Goal: Information Seeking & Learning: Learn about a topic

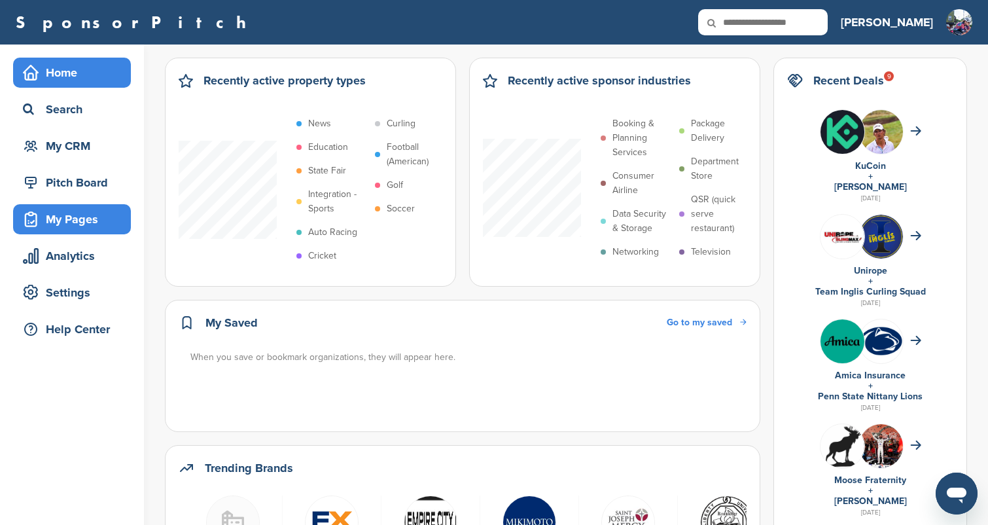
click at [79, 219] on div "My Pages" at bounding box center [75, 219] width 111 height 24
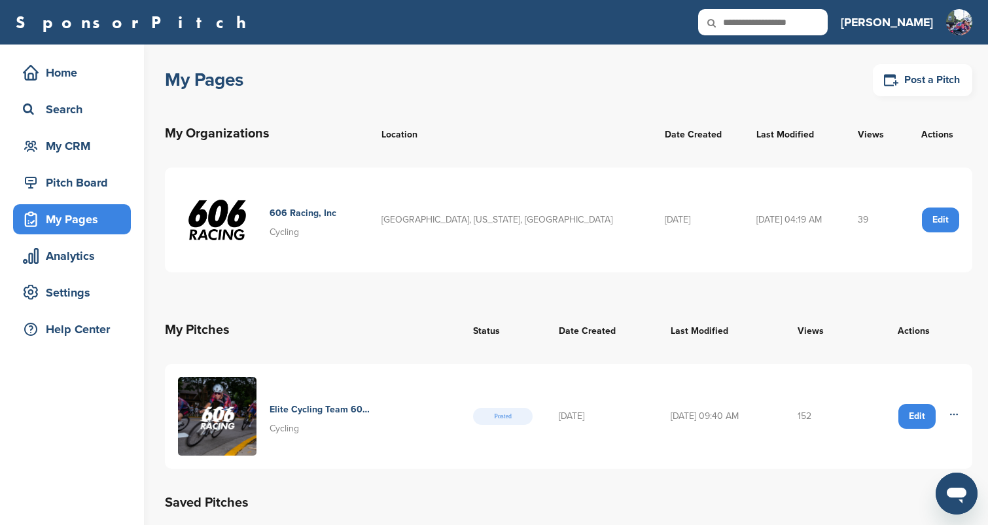
click at [302, 408] on h4 "Elite Cycling Team 606 Racing" at bounding box center [320, 409] width 101 height 14
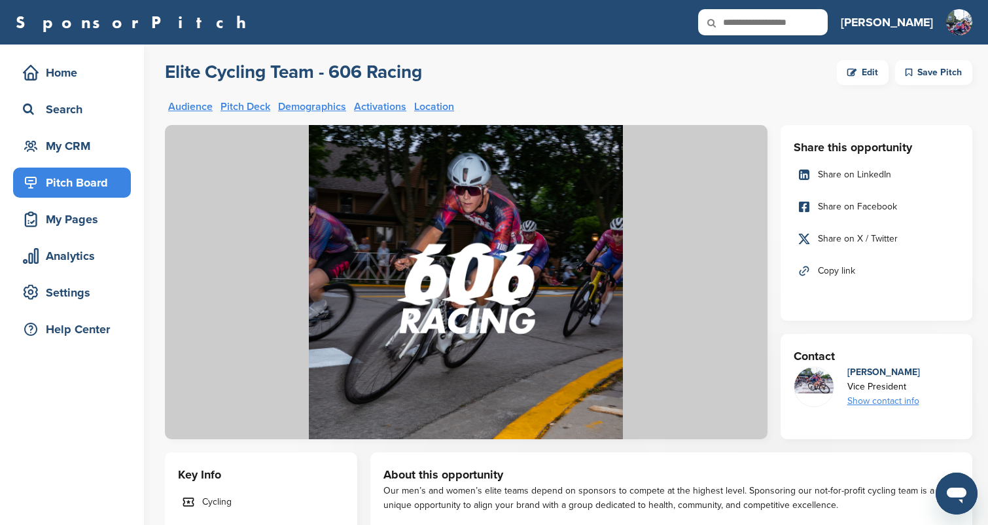
click at [798, 24] on input "text" at bounding box center [763, 22] width 130 height 26
click at [80, 254] on div "Analytics" at bounding box center [75, 256] width 111 height 24
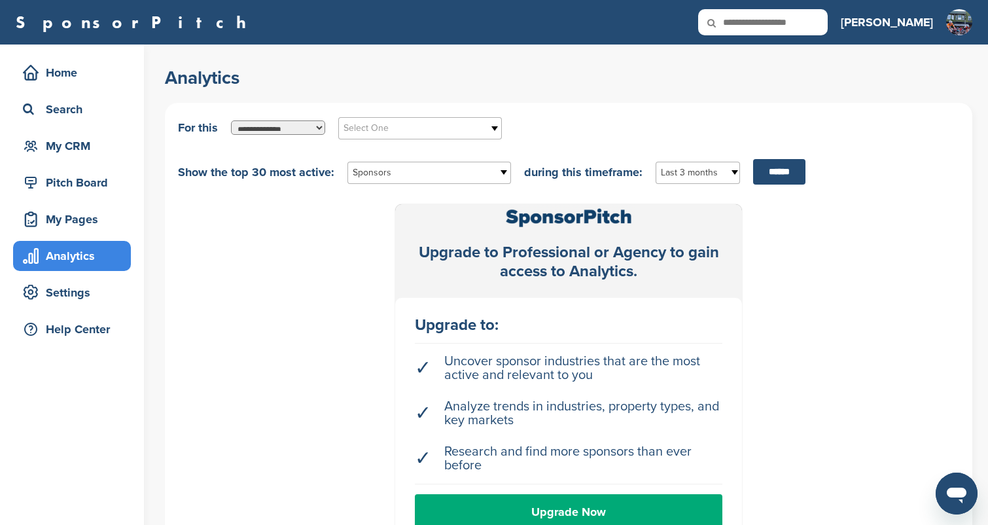
click at [387, 126] on span "Select One" at bounding box center [411, 128] width 136 height 16
type input "***"
click at [368, 194] on li "Cyc ling" at bounding box center [420, 197] width 157 height 23
click at [66, 70] on div "Home" at bounding box center [75, 73] width 111 height 24
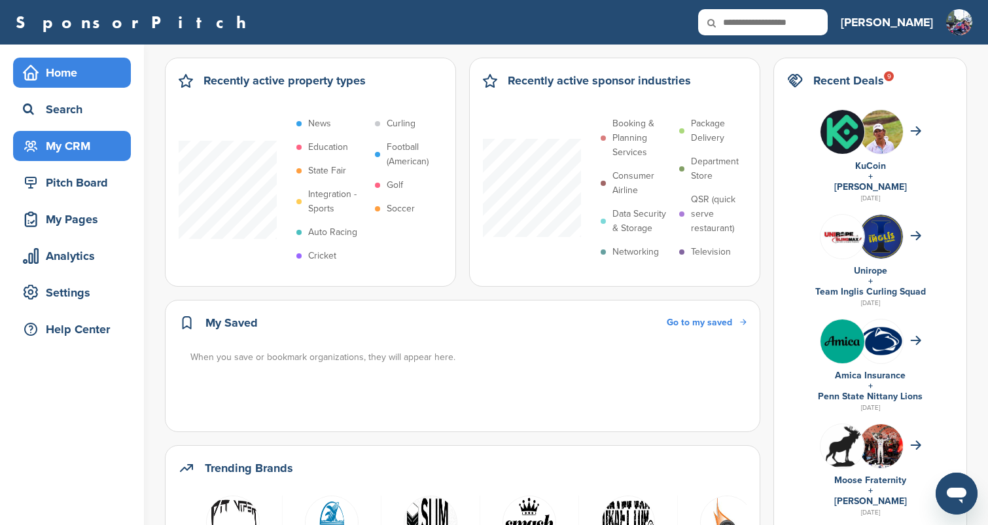
click at [69, 150] on div "My CRM" at bounding box center [75, 146] width 111 height 24
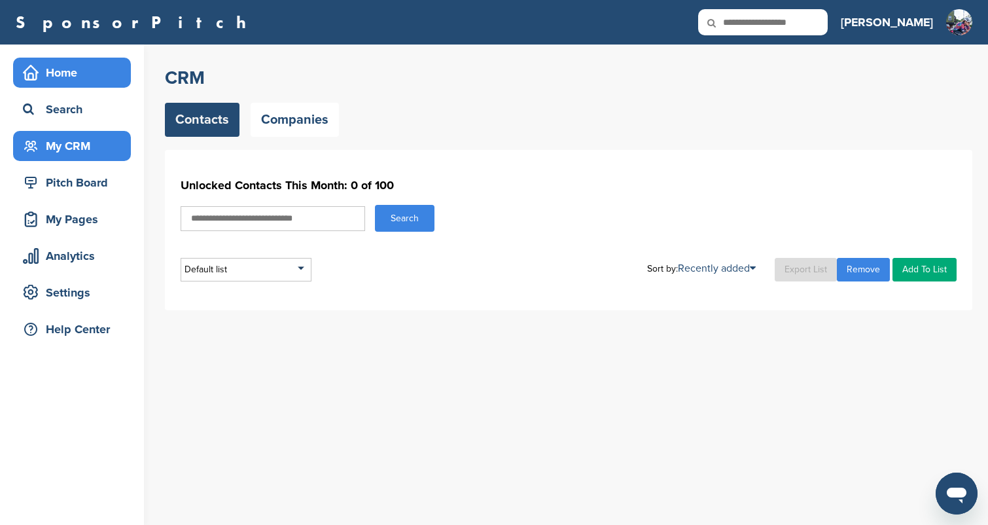
click at [90, 80] on div "Home" at bounding box center [75, 73] width 111 height 24
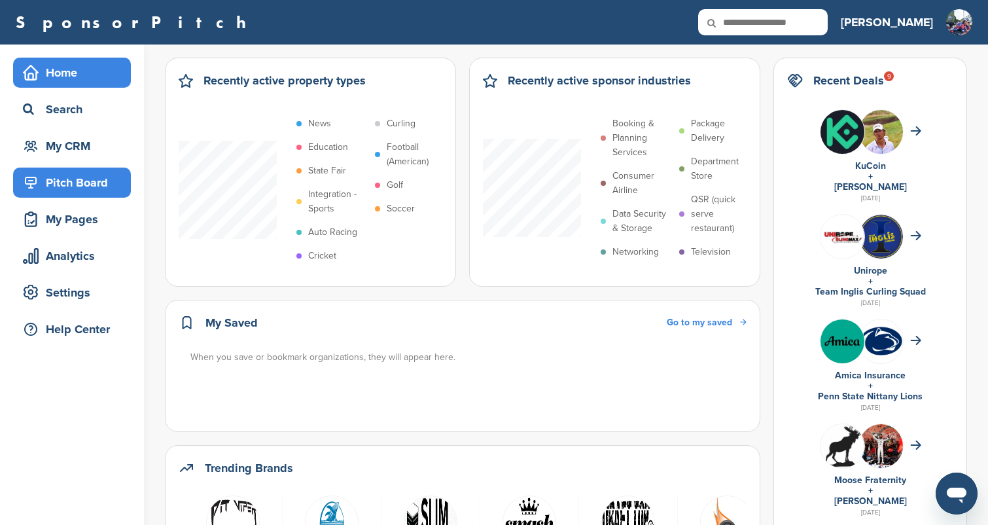
click at [78, 190] on div "Pitch Board" at bounding box center [75, 183] width 111 height 24
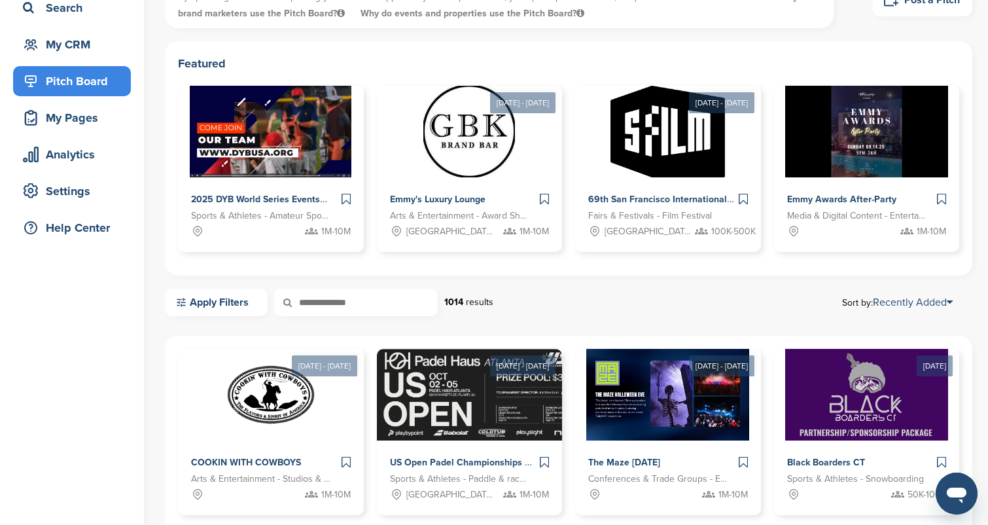
scroll to position [133, 0]
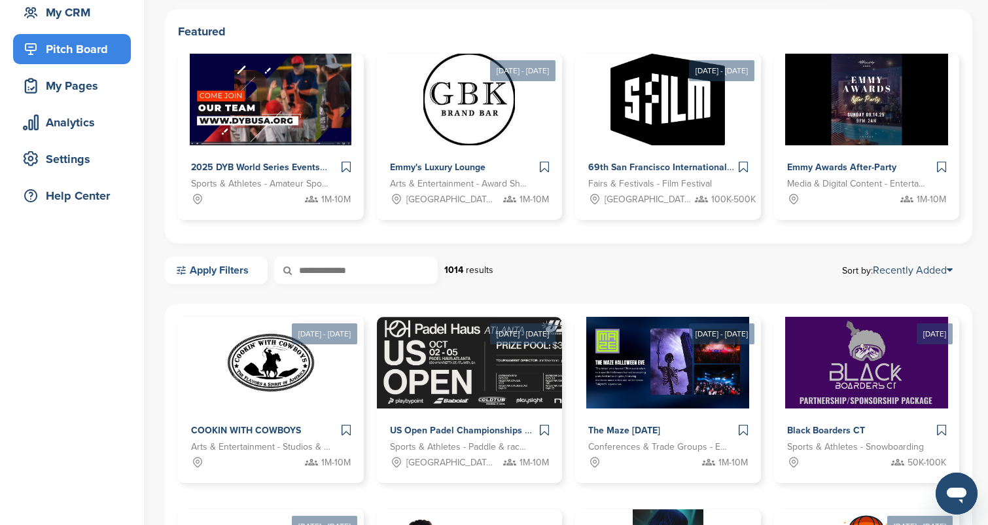
click at [203, 281] on link "Apply Filters" at bounding box center [216, 269] width 103 height 27
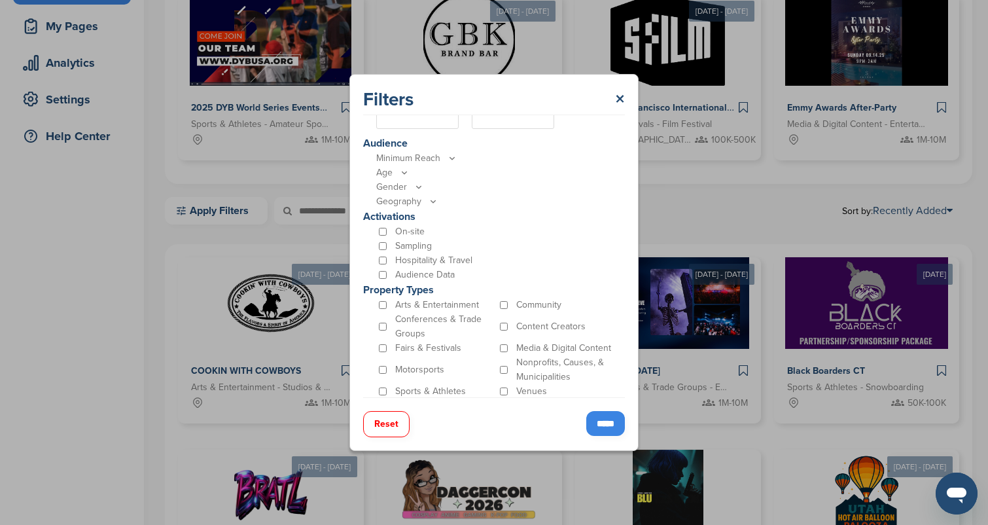
scroll to position [210, 0]
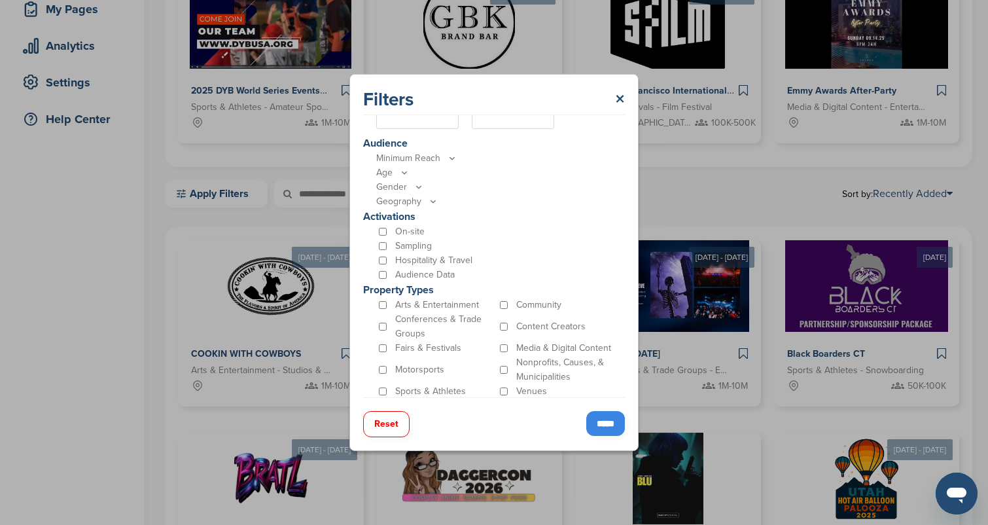
click at [605, 422] on input "*****" at bounding box center [605, 423] width 39 height 25
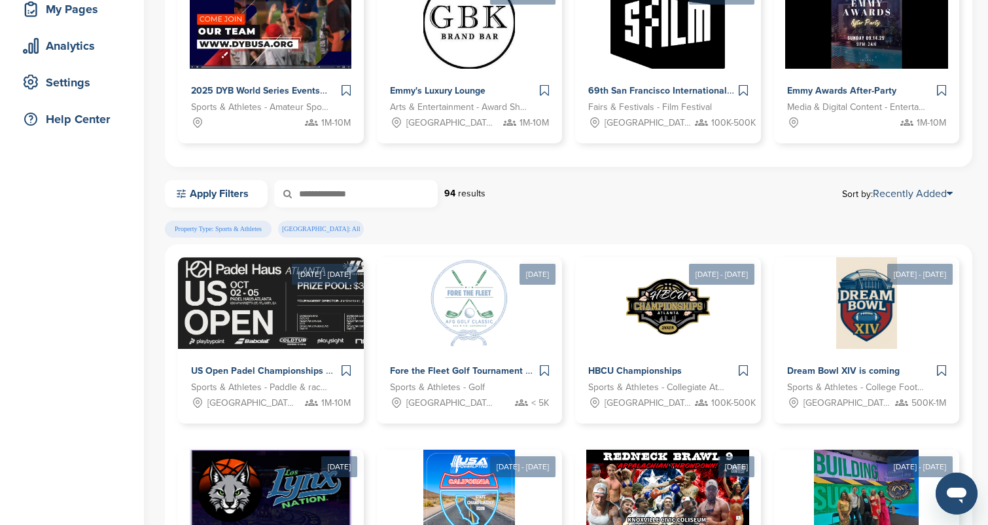
click at [451, 232] on div "Property Type: Sports & Athletes USA: All" at bounding box center [567, 232] width 804 height 24
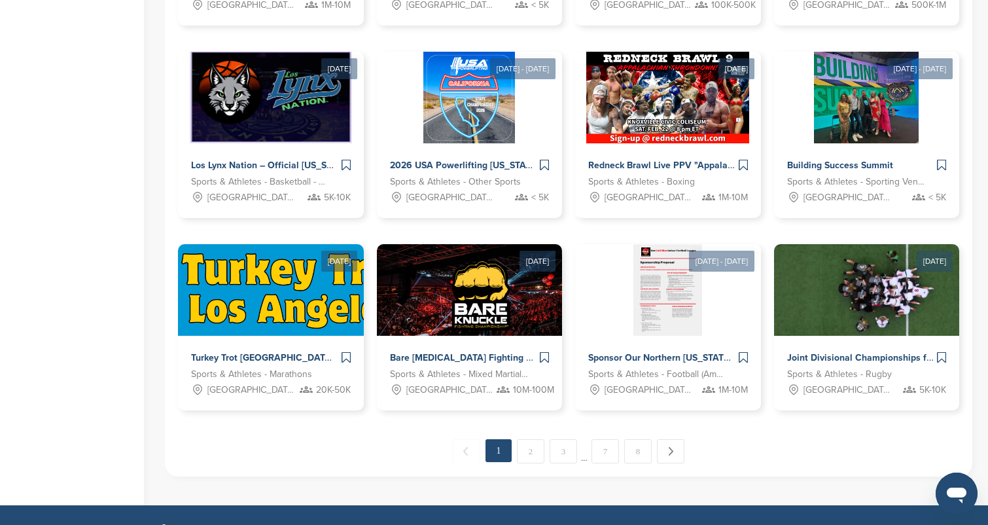
scroll to position [610, 0]
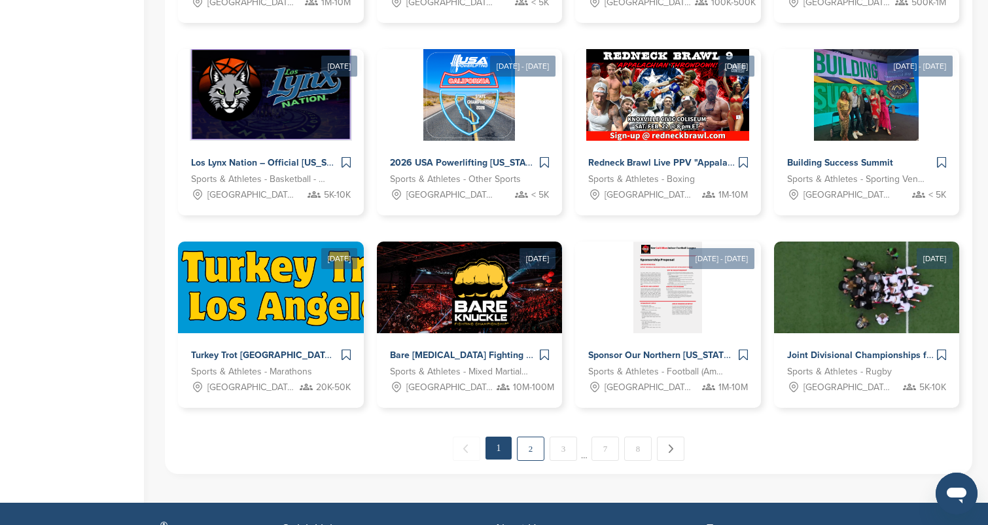
click at [537, 452] on link "2" at bounding box center [530, 448] width 27 height 24
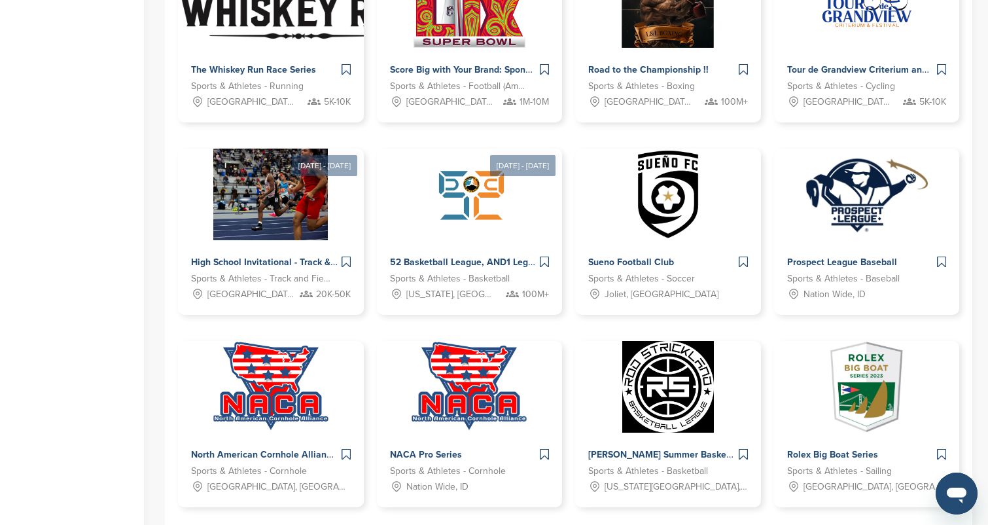
scroll to position [510, 0]
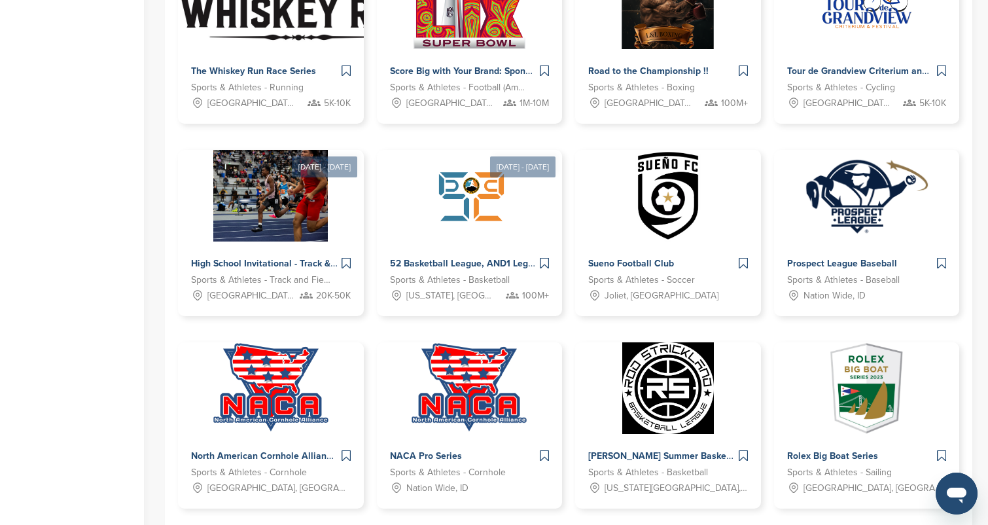
click at [113, 360] on div "Home Search My CRM Pitch Board My Pages Analytics Settings Help Center" at bounding box center [72, 69] width 144 height 1068
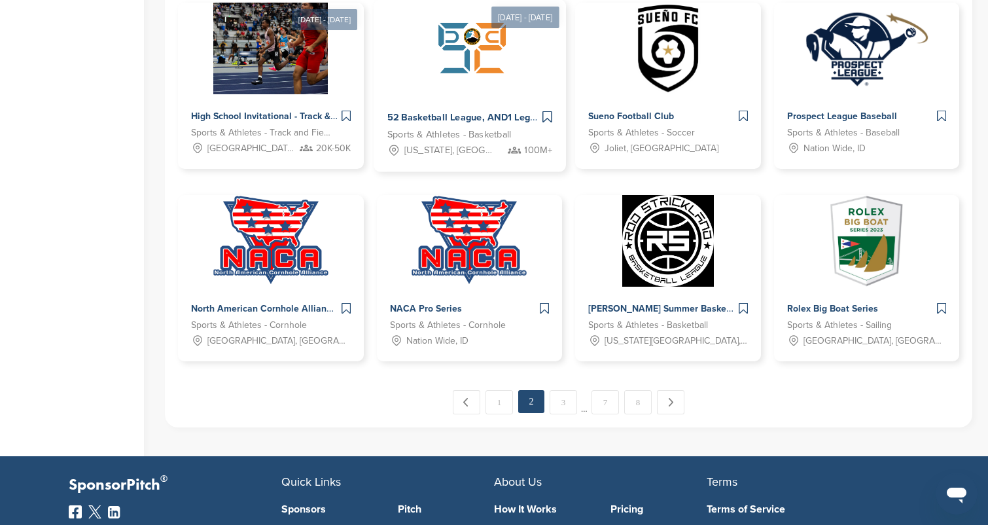
scroll to position [656, 0]
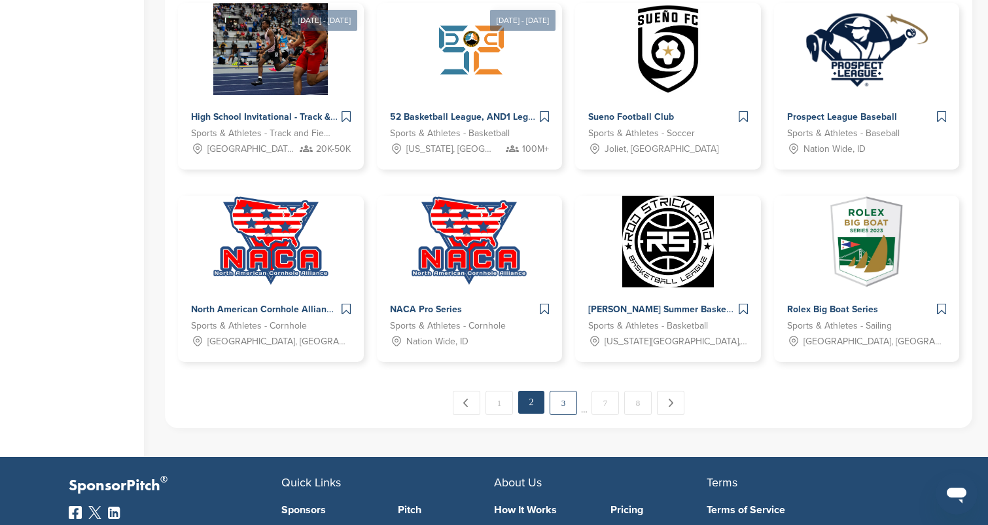
click at [563, 403] on link "3" at bounding box center [563, 403] width 27 height 24
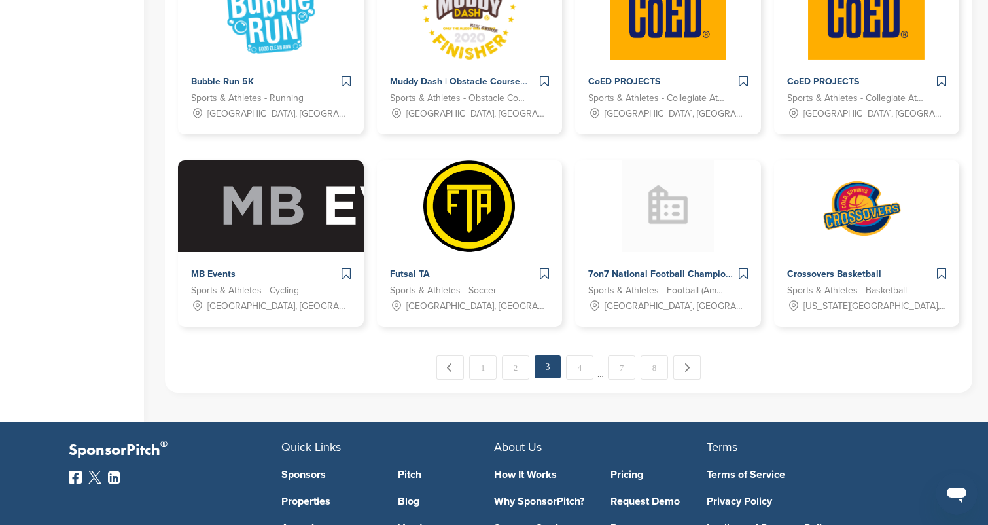
scroll to position [685, 0]
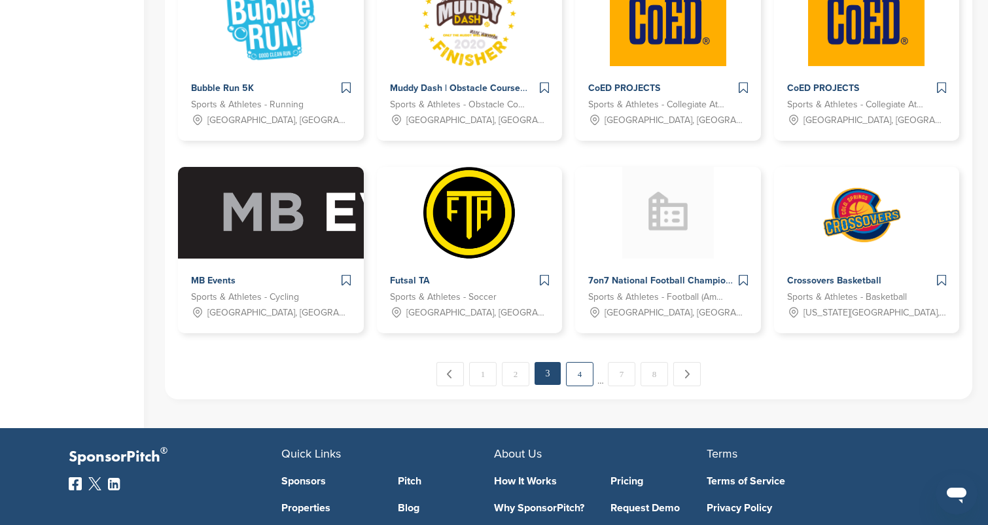
click at [576, 370] on link "4" at bounding box center [579, 374] width 27 height 24
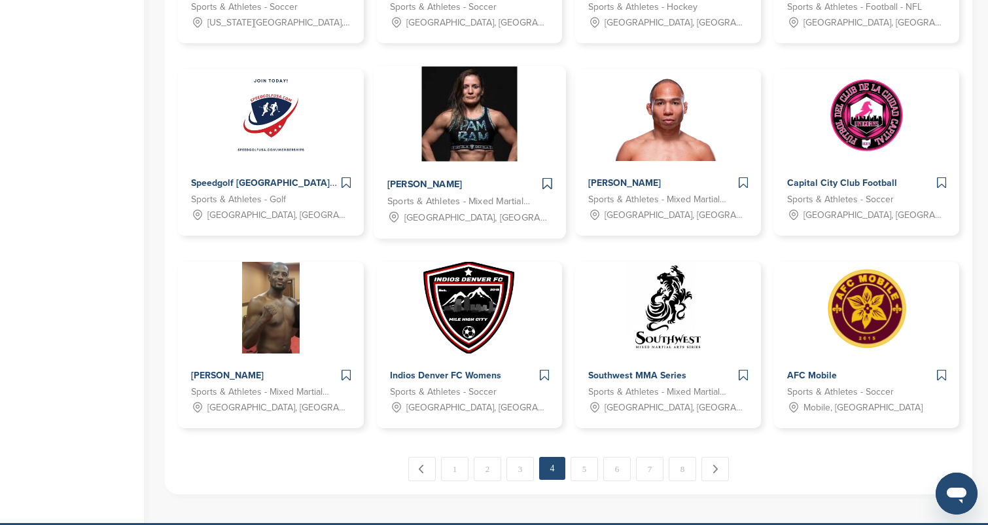
scroll to position [798, 0]
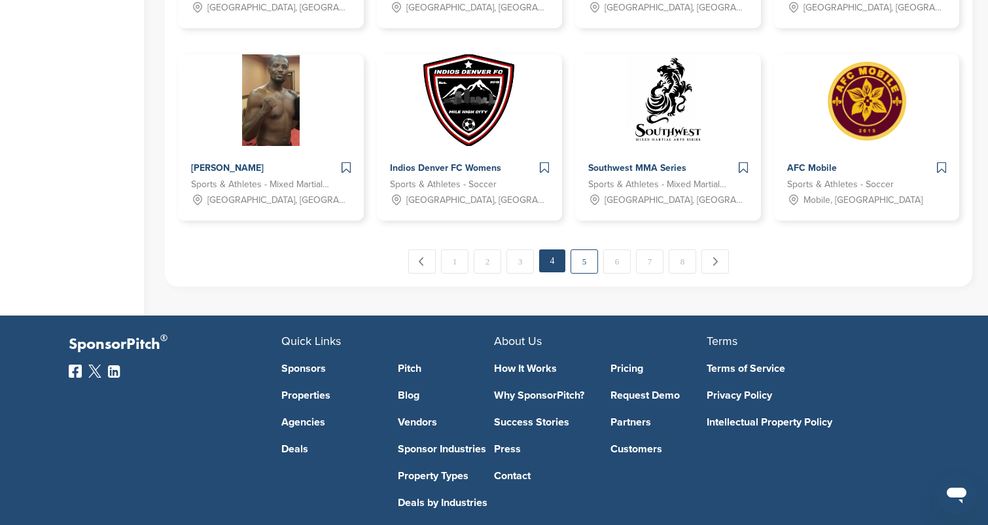
click at [590, 256] on link "5" at bounding box center [583, 261] width 27 height 24
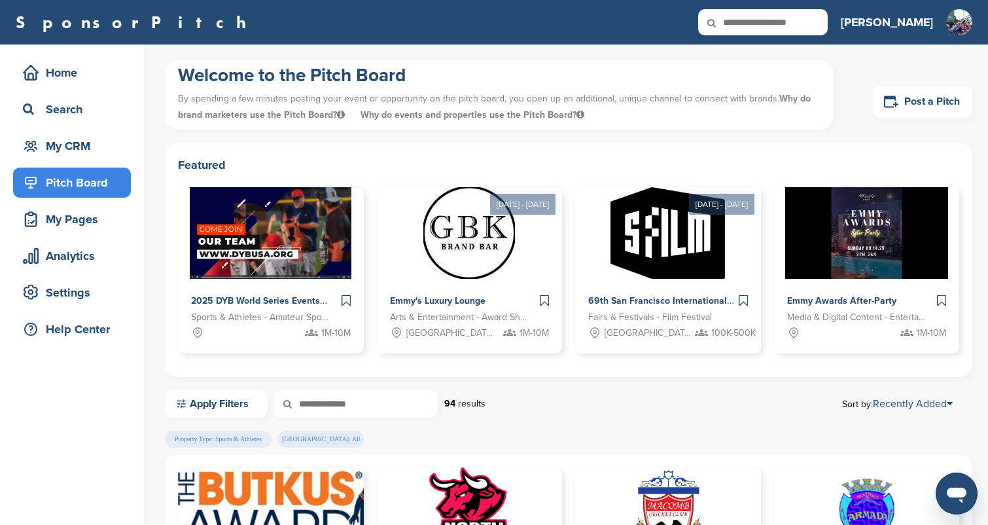
scroll to position [0, 0]
click at [917, 22] on h3 "[PERSON_NAME]" at bounding box center [887, 22] width 92 height 18
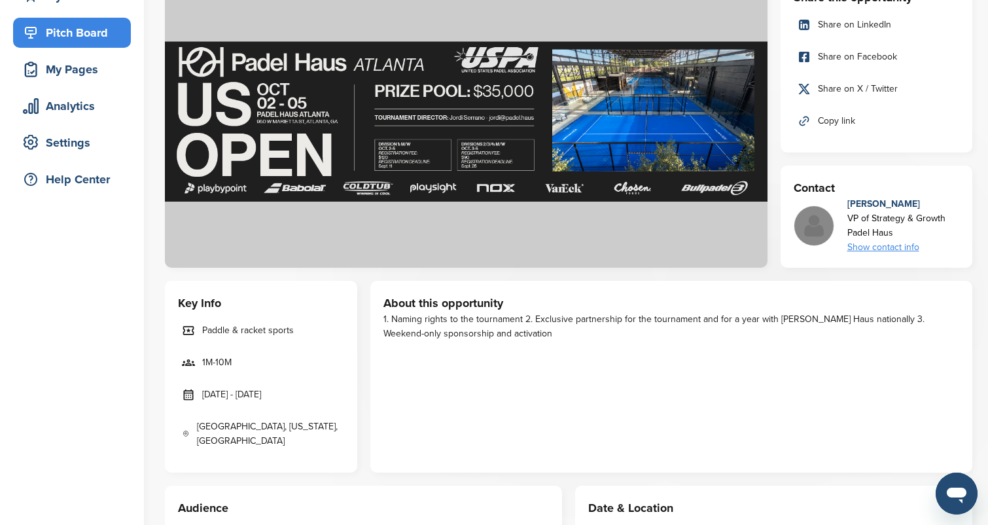
scroll to position [143, 0]
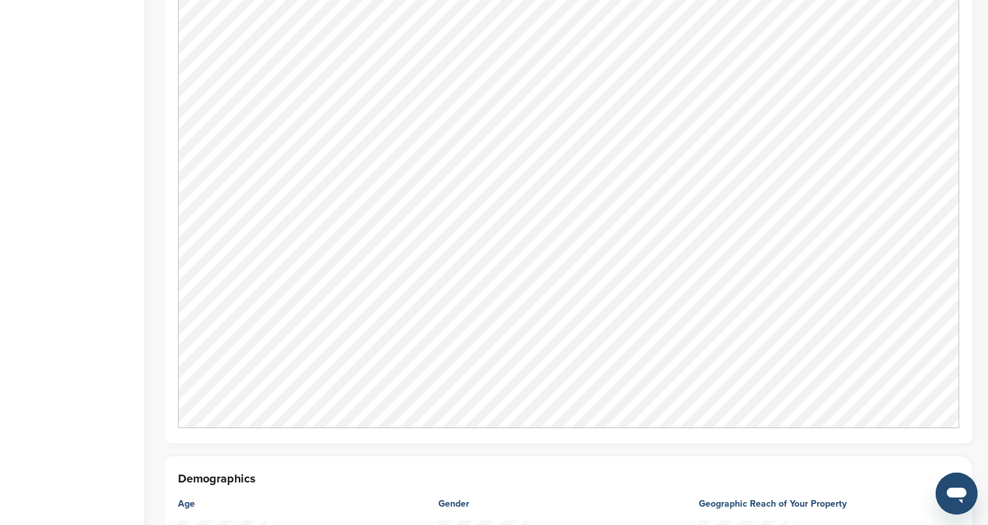
scroll to position [1573, 0]
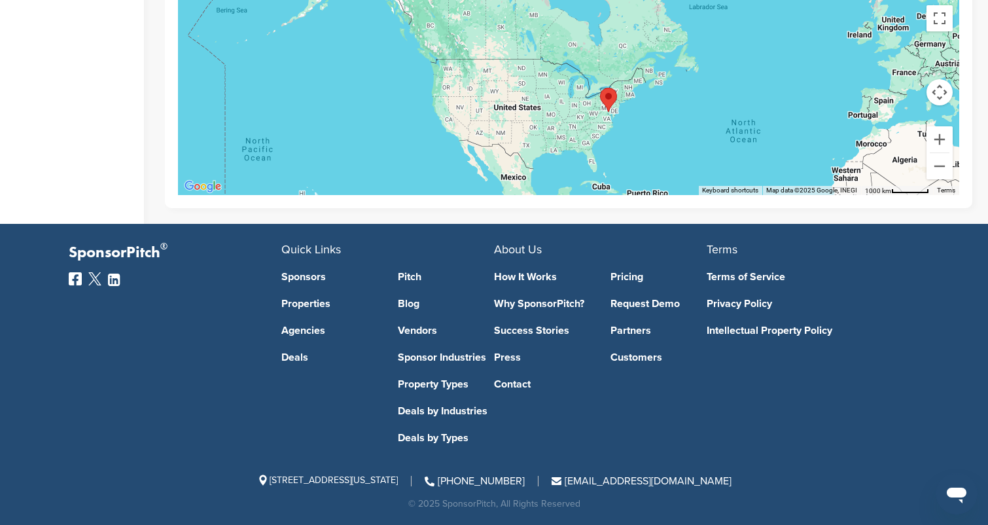
scroll to position [1108, 0]
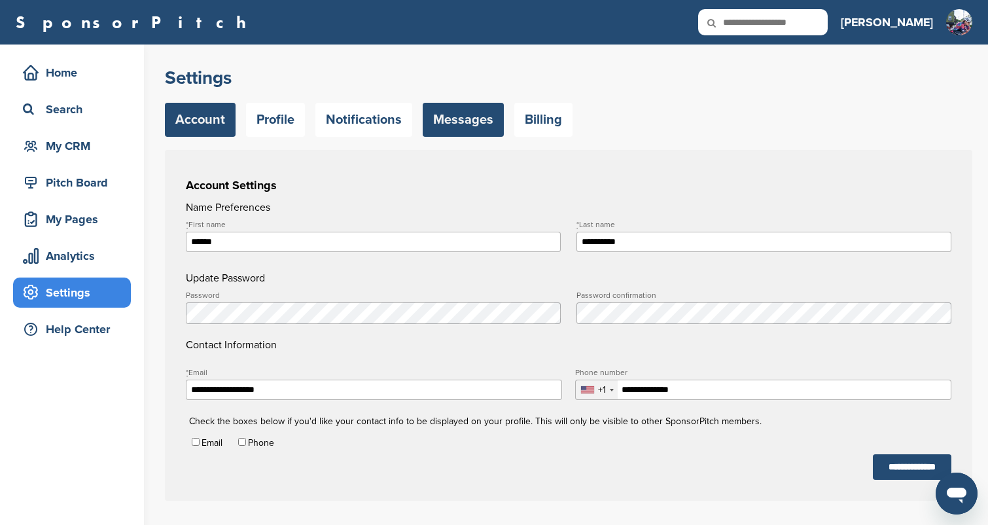
click at [434, 132] on link "Messages" at bounding box center [463, 120] width 81 height 34
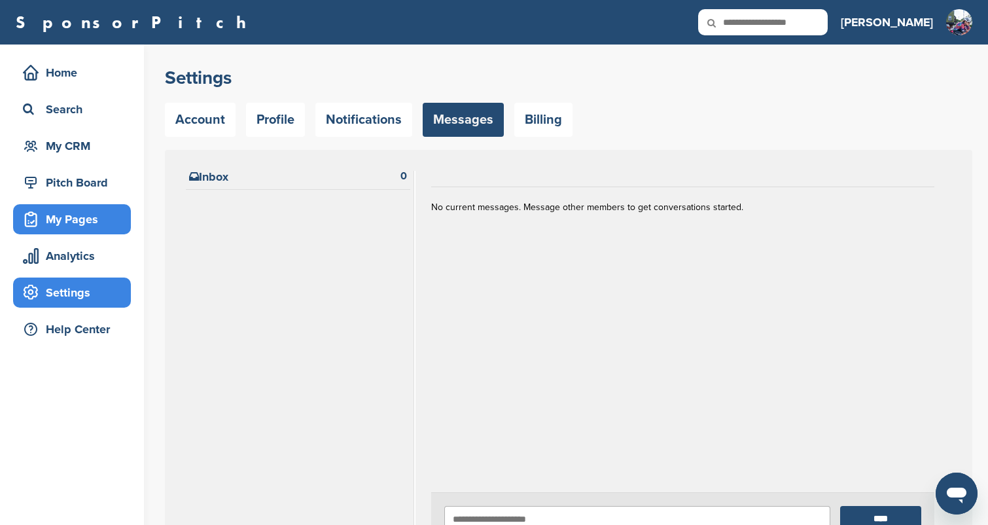
click at [75, 210] on div "My Pages" at bounding box center [75, 219] width 111 height 24
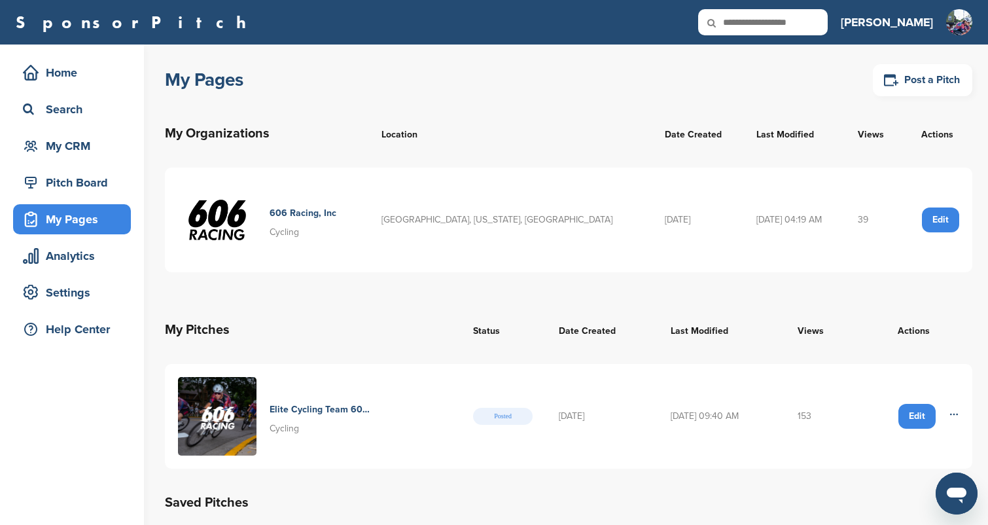
click at [321, 410] on h4 "Elite Cycling Team 606 Racing" at bounding box center [320, 409] width 101 height 14
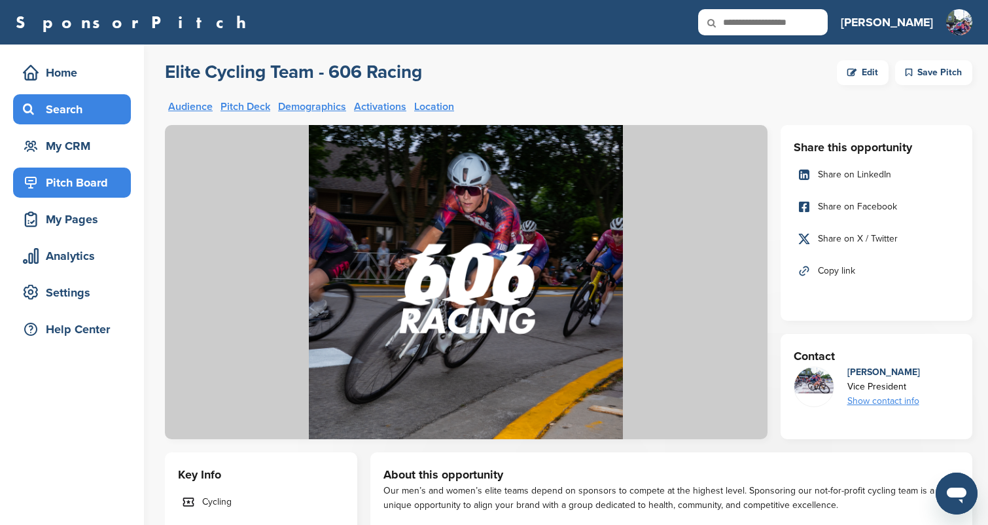
click at [58, 116] on div "Search" at bounding box center [75, 109] width 111 height 24
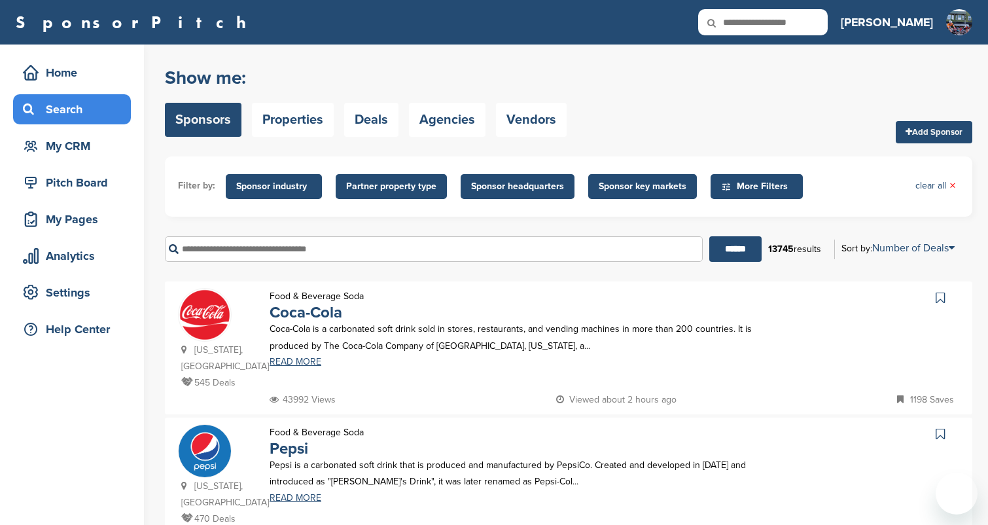
click at [389, 114] on link "Deals" at bounding box center [371, 120] width 54 height 34
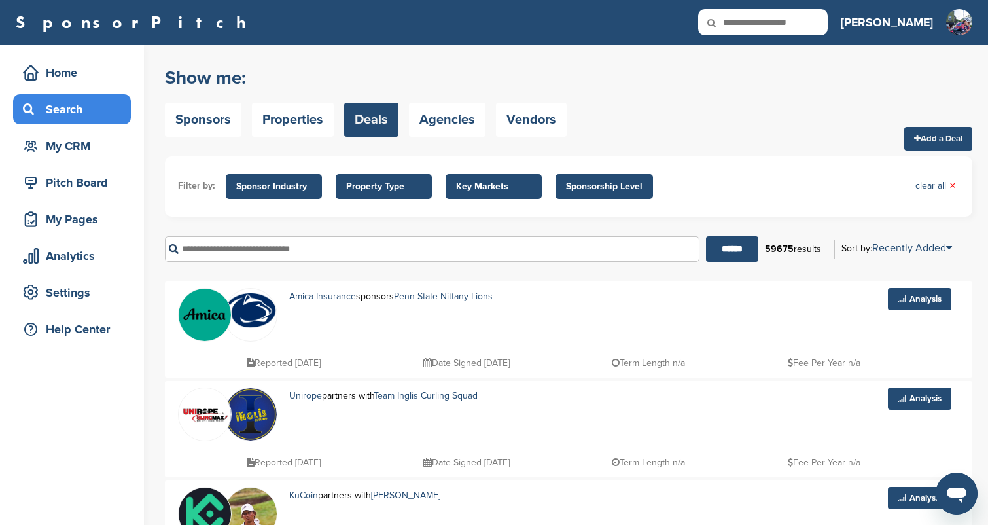
click at [385, 186] on span "Property Type" at bounding box center [383, 186] width 75 height 14
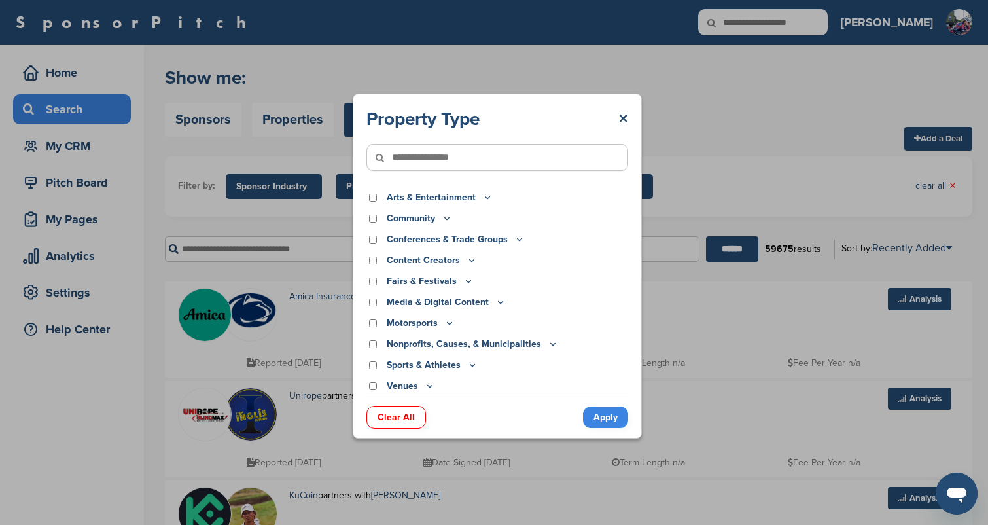
click at [408, 364] on p "Sports & Athletes" at bounding box center [432, 365] width 91 height 14
click at [425, 364] on p "Sports & Athletes" at bounding box center [432, 365] width 91 height 14
click at [470, 365] on icon at bounding box center [472, 365] width 5 height 2
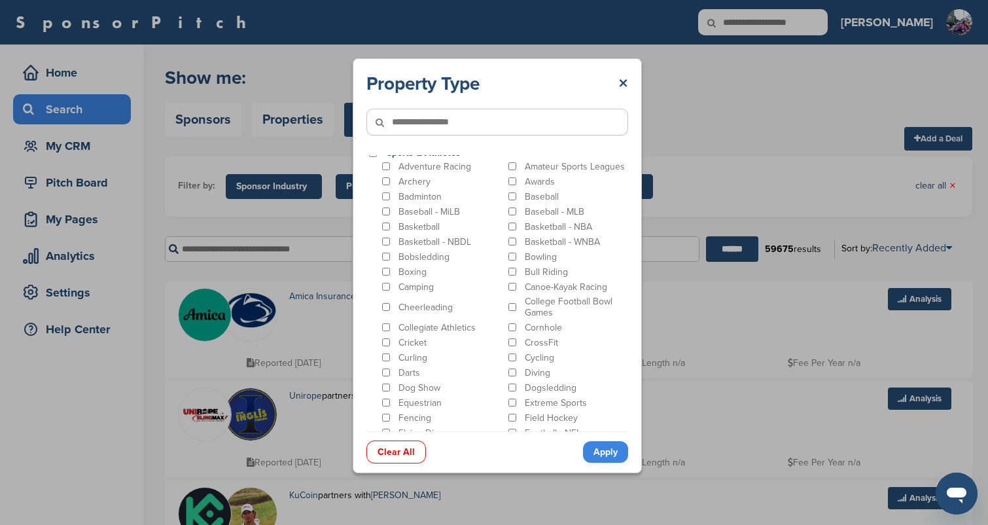
scroll to position [174, 0]
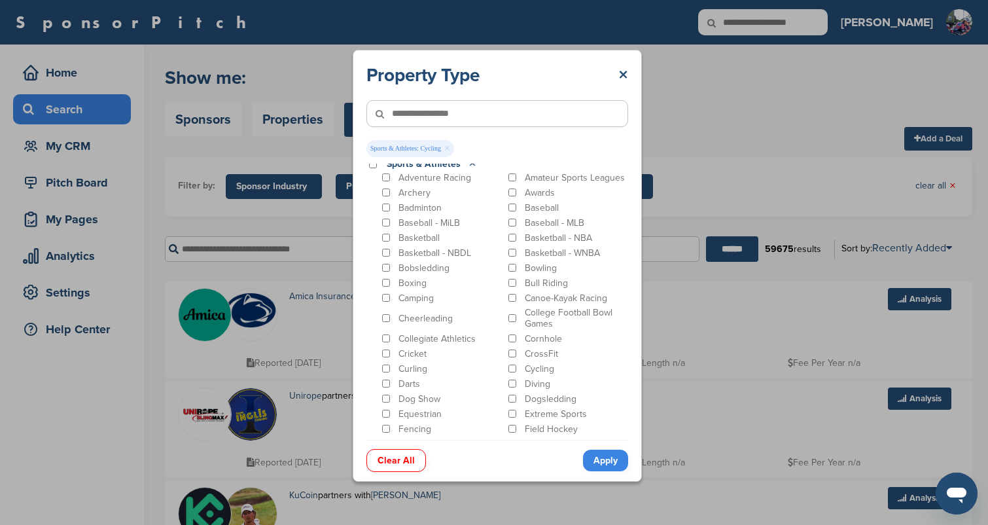
click at [601, 465] on link "Apply" at bounding box center [605, 460] width 45 height 22
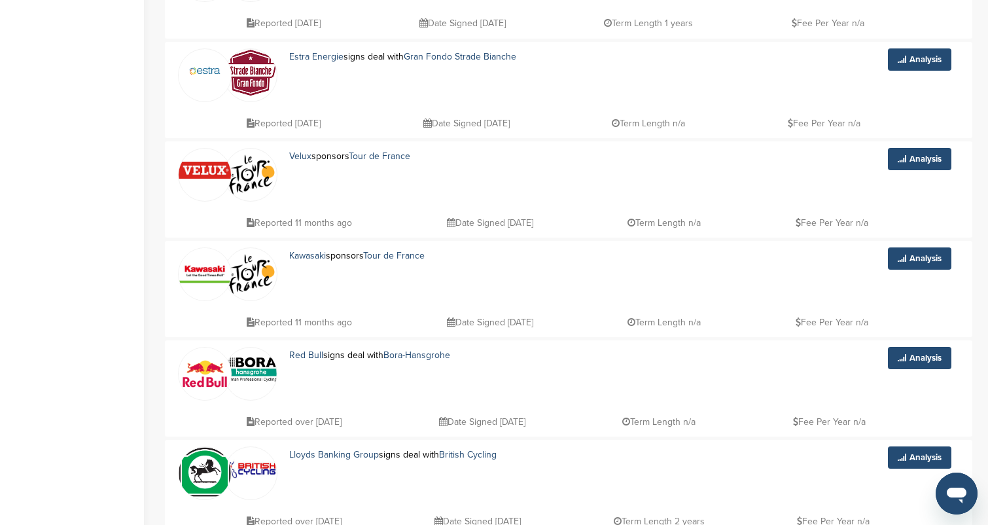
scroll to position [822, 0]
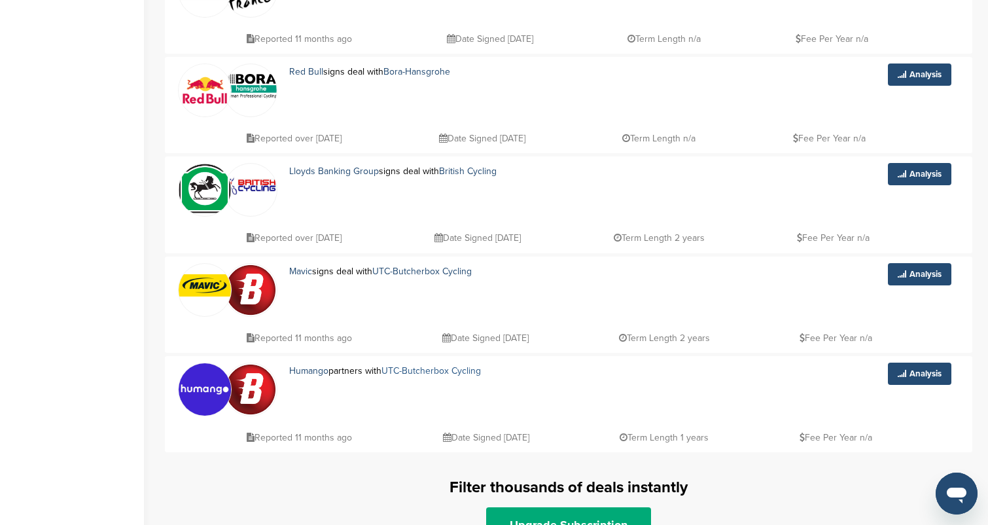
click at [427, 374] on link "UTC-Butcherbox Cycling" at bounding box center [430, 370] width 99 height 11
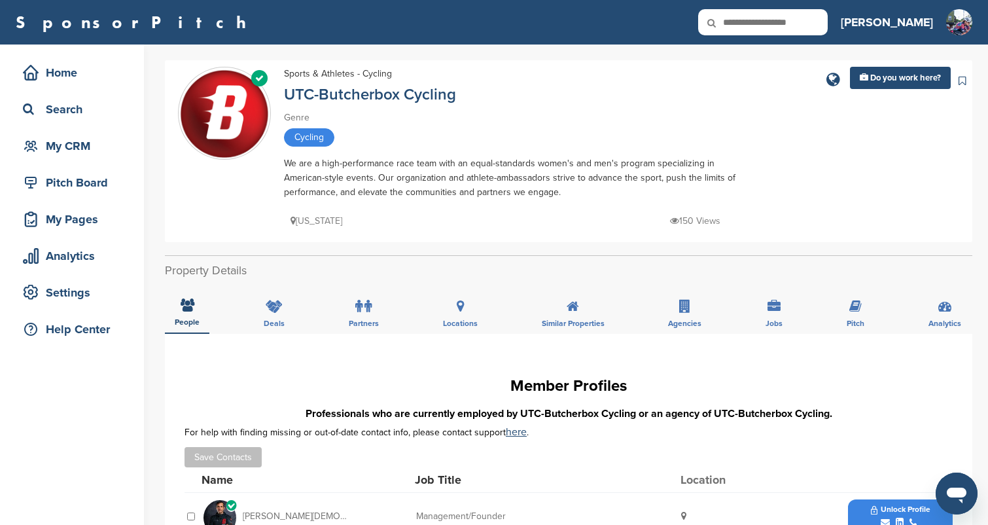
drag, startPoint x: 434, startPoint y: 169, endPoint x: 440, endPoint y: 198, distance: 29.4
click at [440, 198] on div "We are a high-performance race team with an equal-standards women's and men's p…" at bounding box center [513, 177] width 458 height 43
click at [438, 192] on div "We are a high-performance race team with an equal-standards women's and men's p…" at bounding box center [513, 177] width 458 height 43
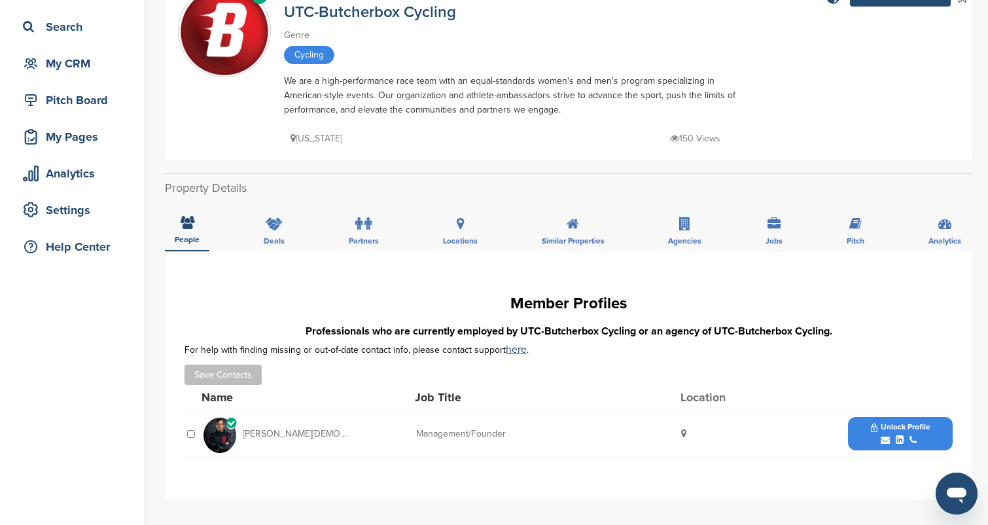
scroll to position [67, 0]
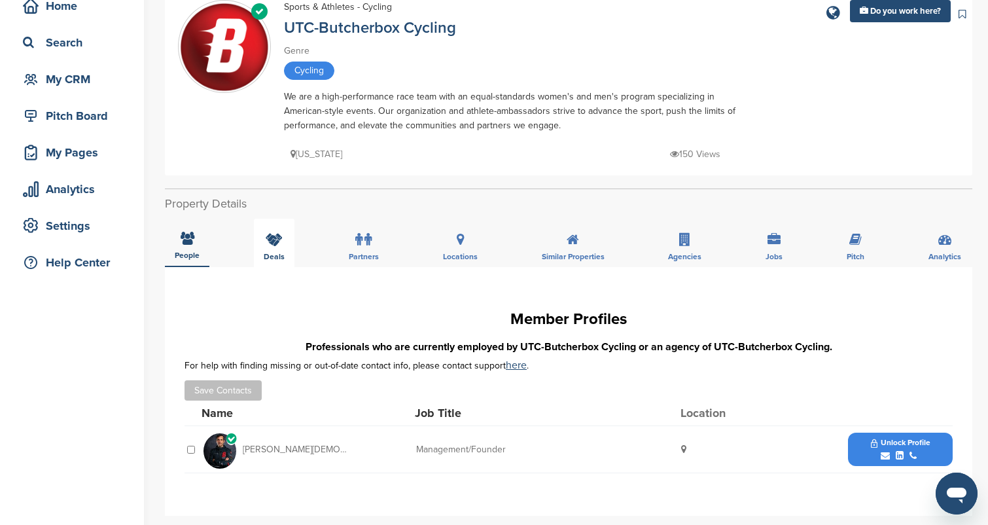
click at [267, 244] on icon at bounding box center [274, 239] width 17 height 13
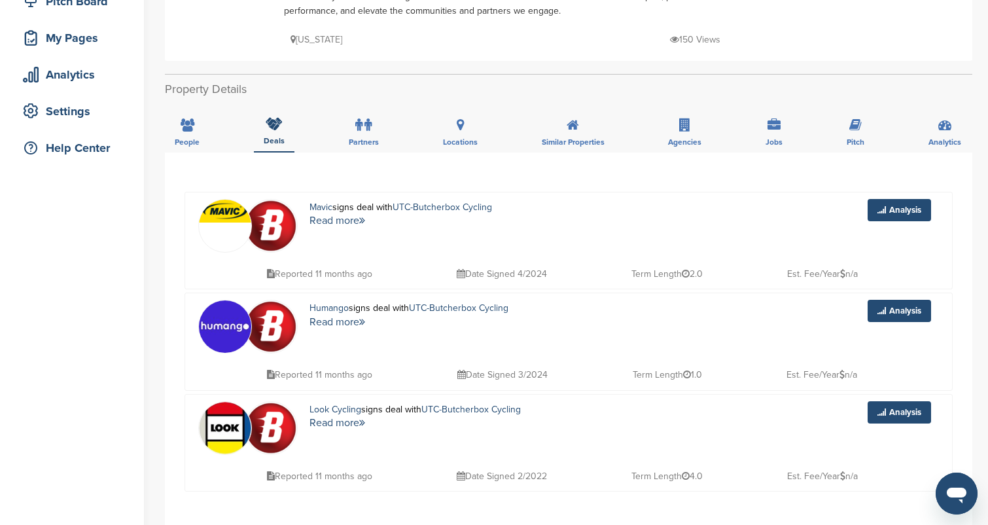
scroll to position [181, 0]
click at [358, 131] on icon at bounding box center [358, 125] width 7 height 13
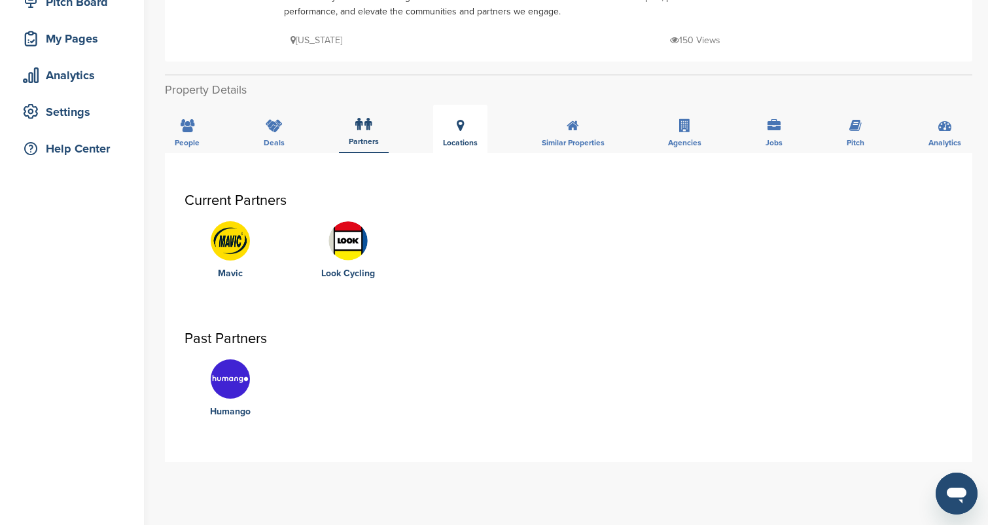
click at [455, 125] on div "Locations" at bounding box center [460, 129] width 54 height 48
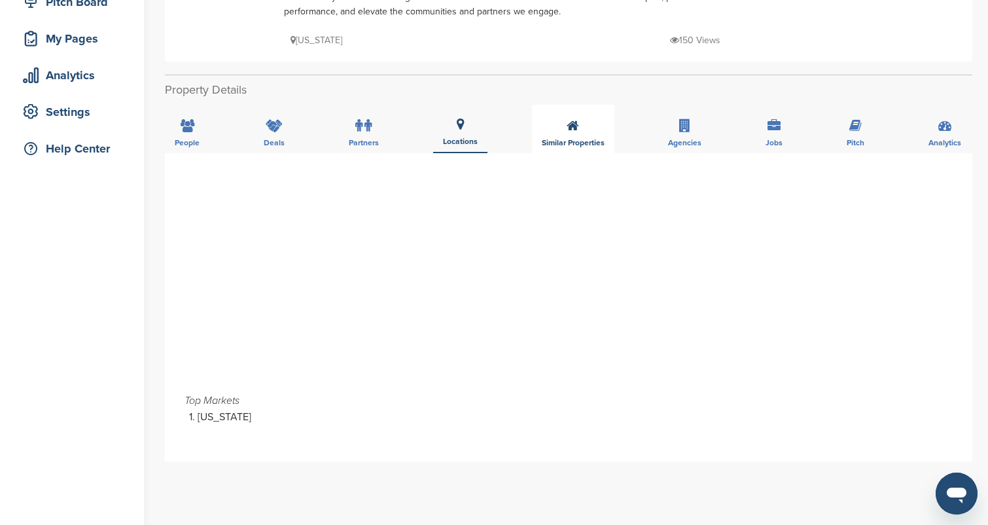
click at [551, 124] on div "Similar Properties" at bounding box center [573, 129] width 82 height 48
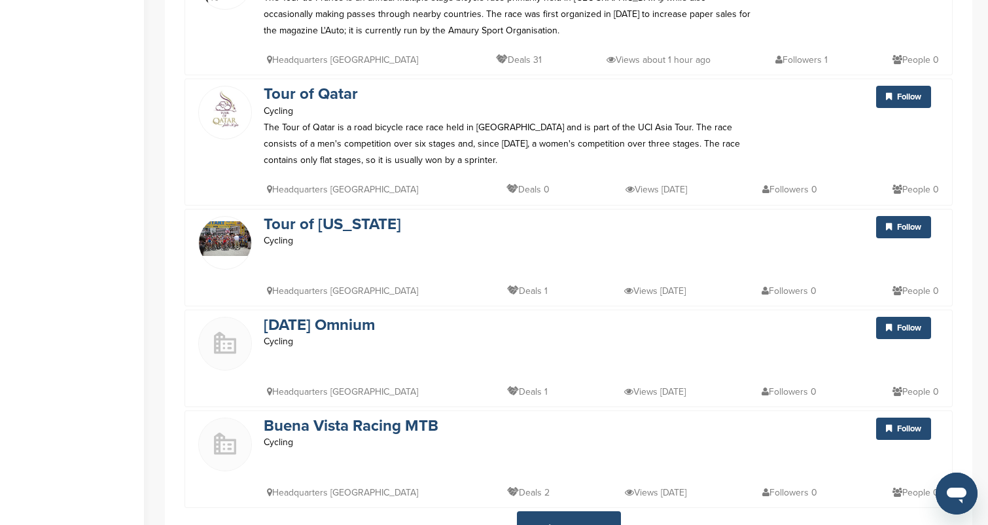
scroll to position [2443, 0]
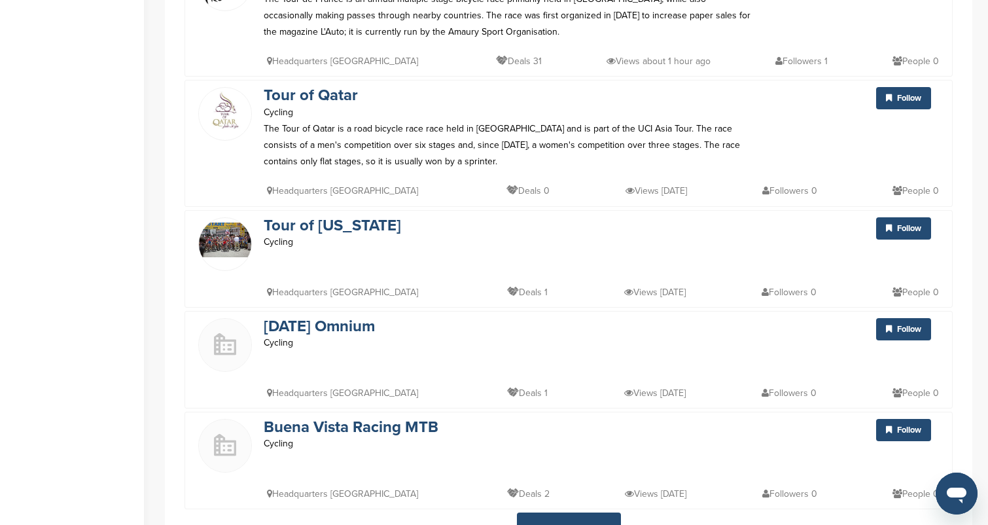
click at [582, 512] on link "View More" at bounding box center [569, 529] width 104 height 35
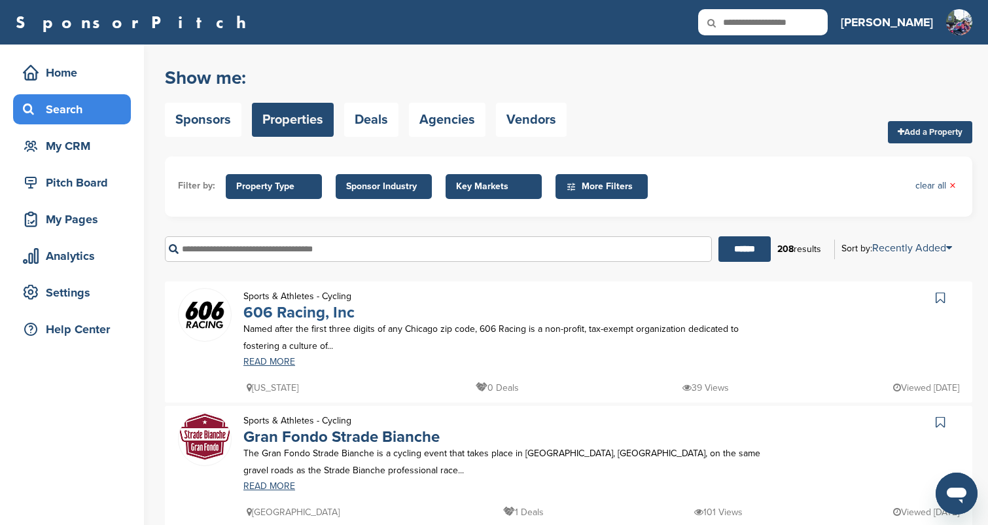
click at [315, 314] on link "606 Racing, Inc" at bounding box center [298, 312] width 111 height 19
click at [743, 22] on icon at bounding box center [720, 22] width 44 height 27
click at [743, 23] on icon at bounding box center [720, 22] width 44 height 27
click at [48, 117] on div "Search" at bounding box center [75, 109] width 111 height 24
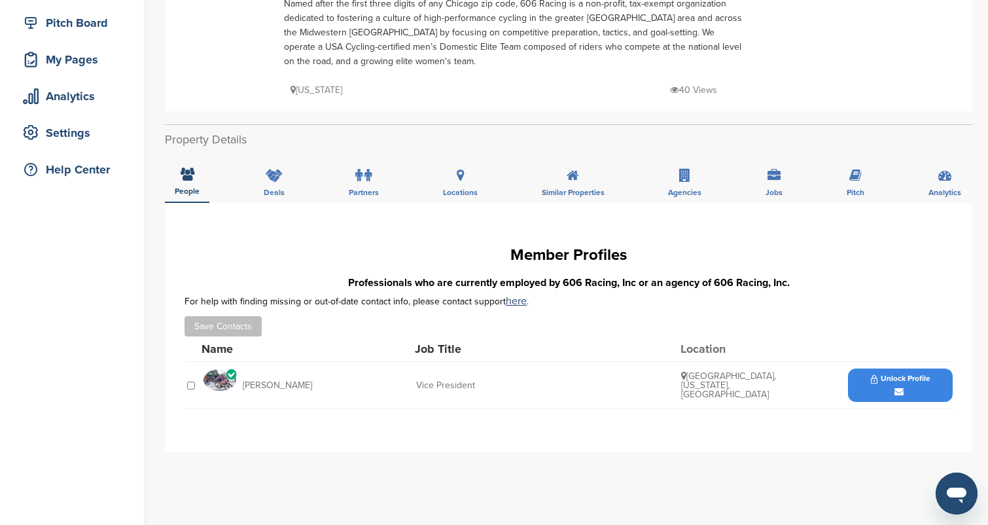
scroll to position [147, 0]
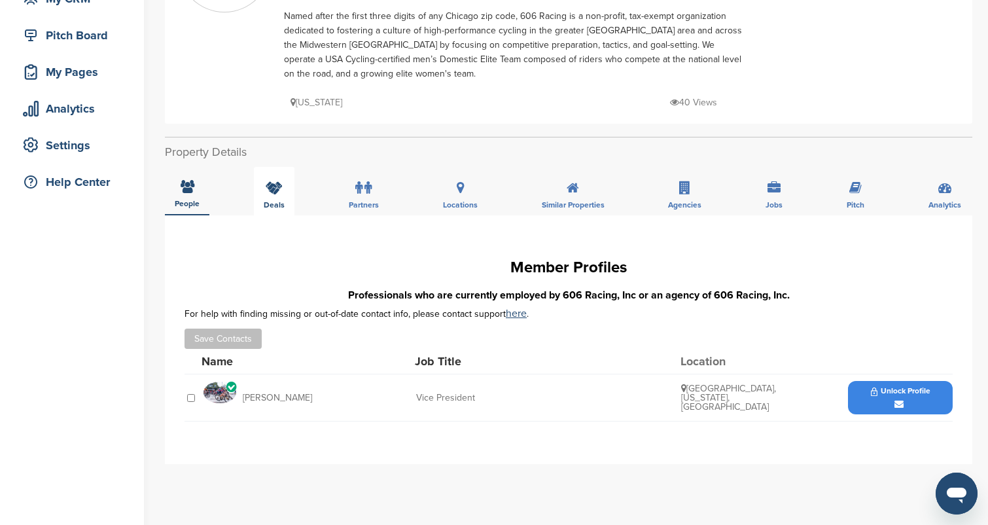
click at [268, 184] on icon at bounding box center [274, 187] width 17 height 13
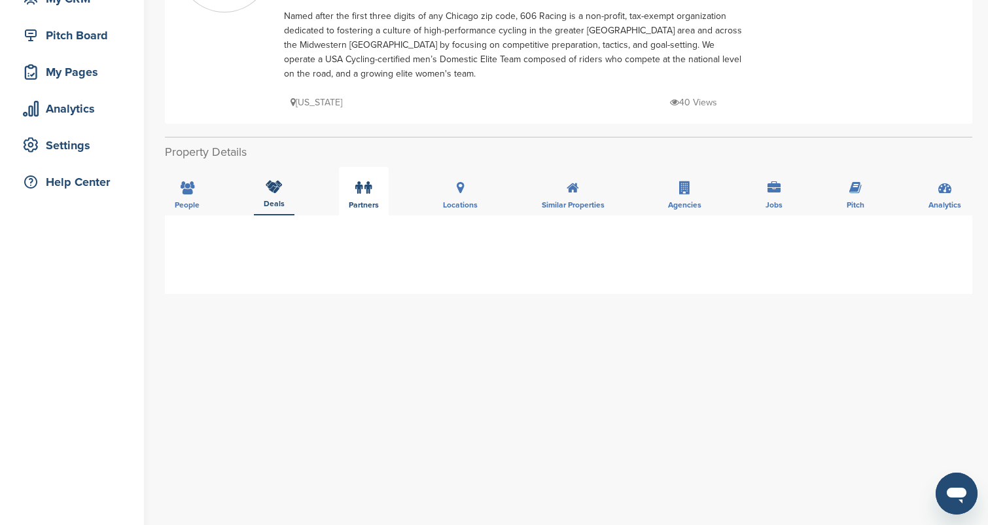
click at [347, 198] on div "Partners" at bounding box center [364, 191] width 50 height 48
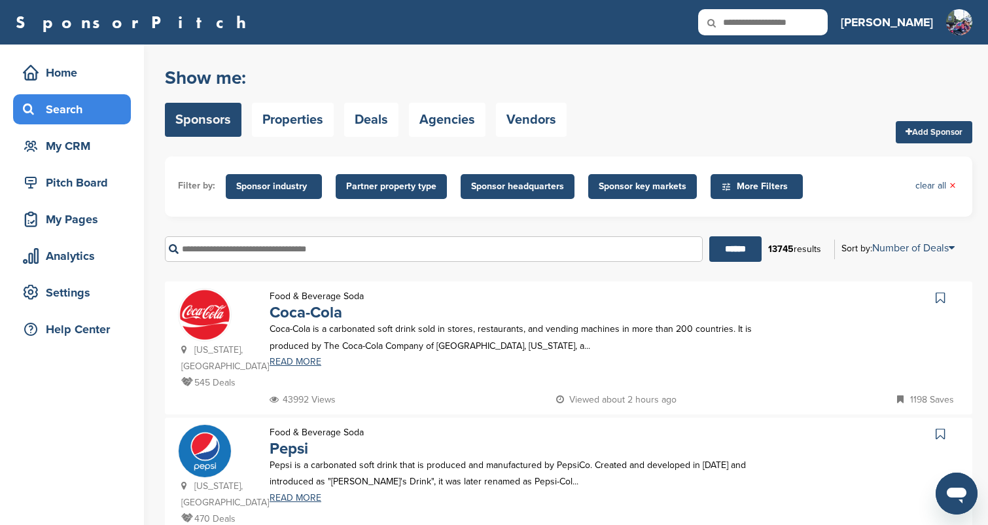
click at [260, 247] on input "text" at bounding box center [434, 249] width 538 height 26
type input "**********"
click at [730, 249] on input "******" at bounding box center [735, 249] width 52 height 26
